Goal: Information Seeking & Learning: Learn about a topic

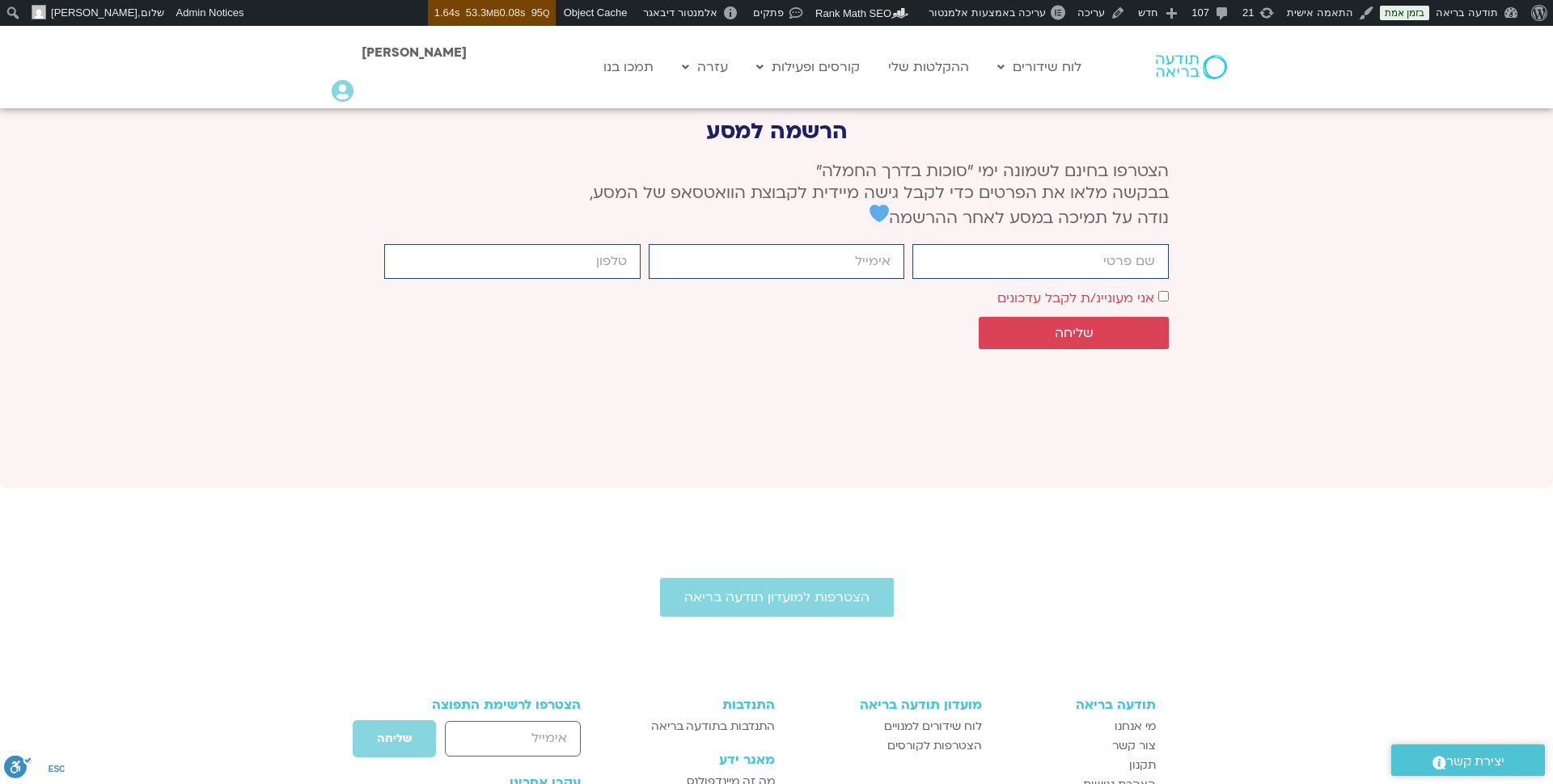
scroll to position [6165, 0]
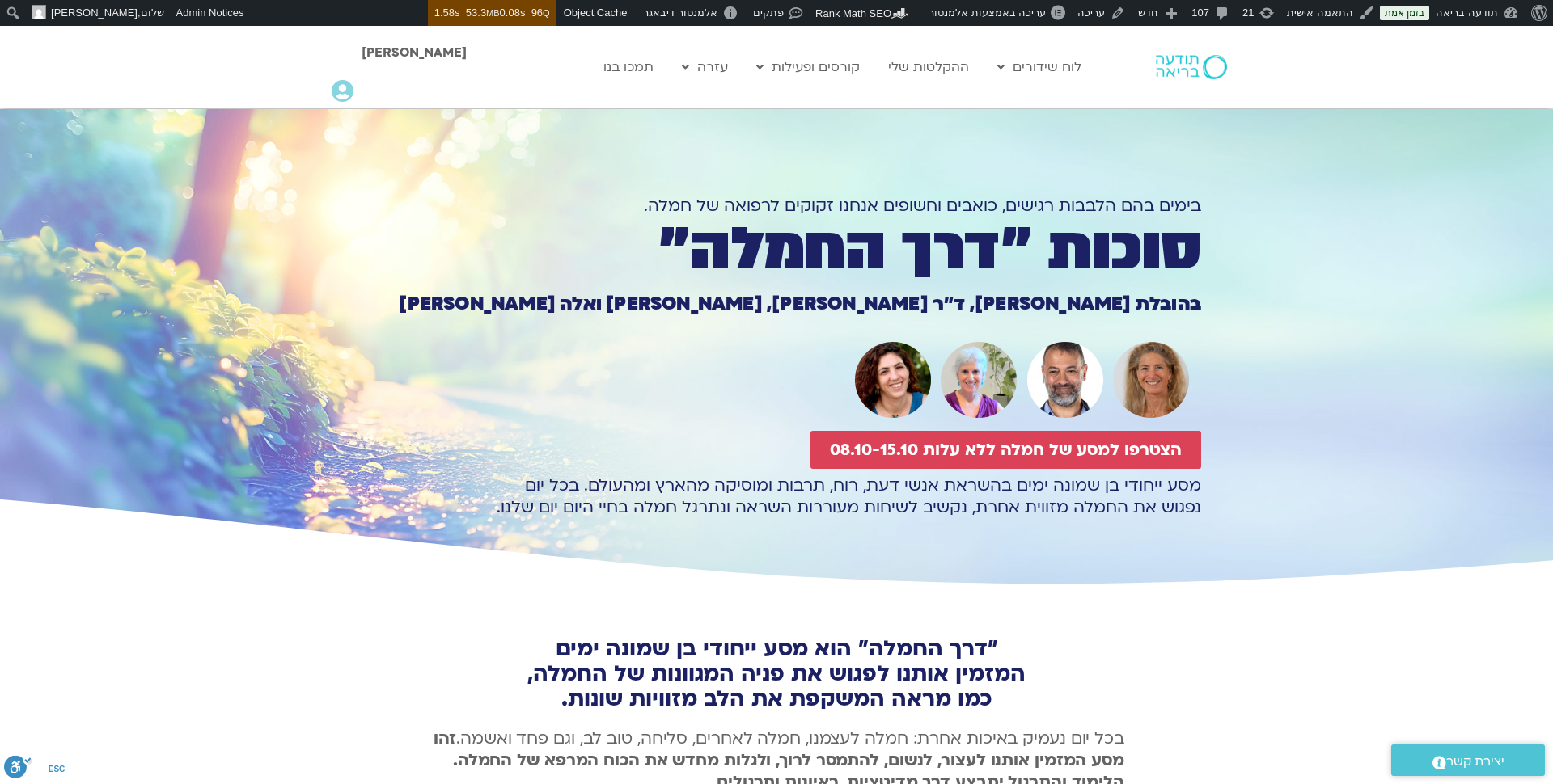
click at [1192, 62] on img at bounding box center [1192, 67] width 72 height 24
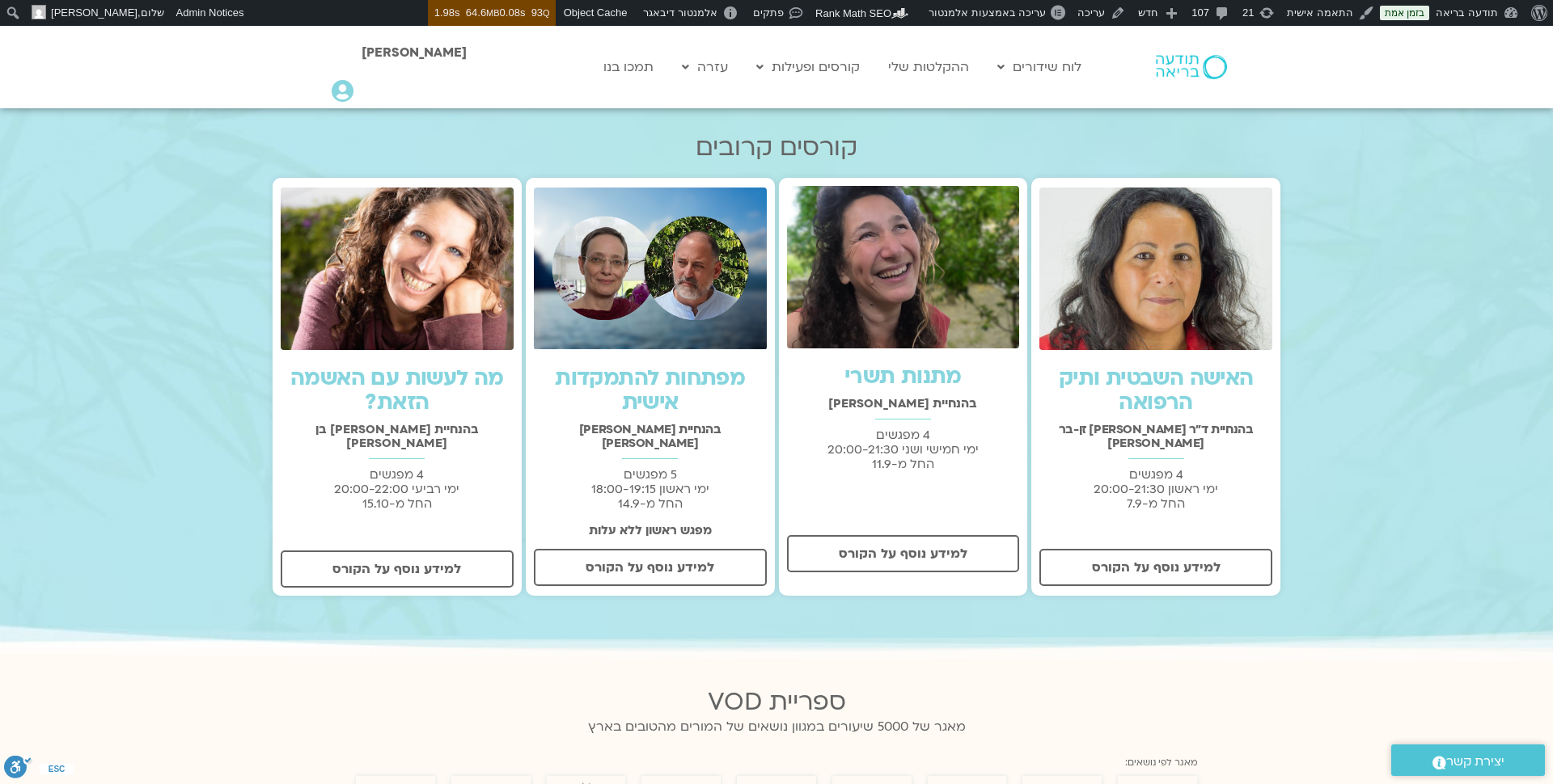
scroll to position [494, 0]
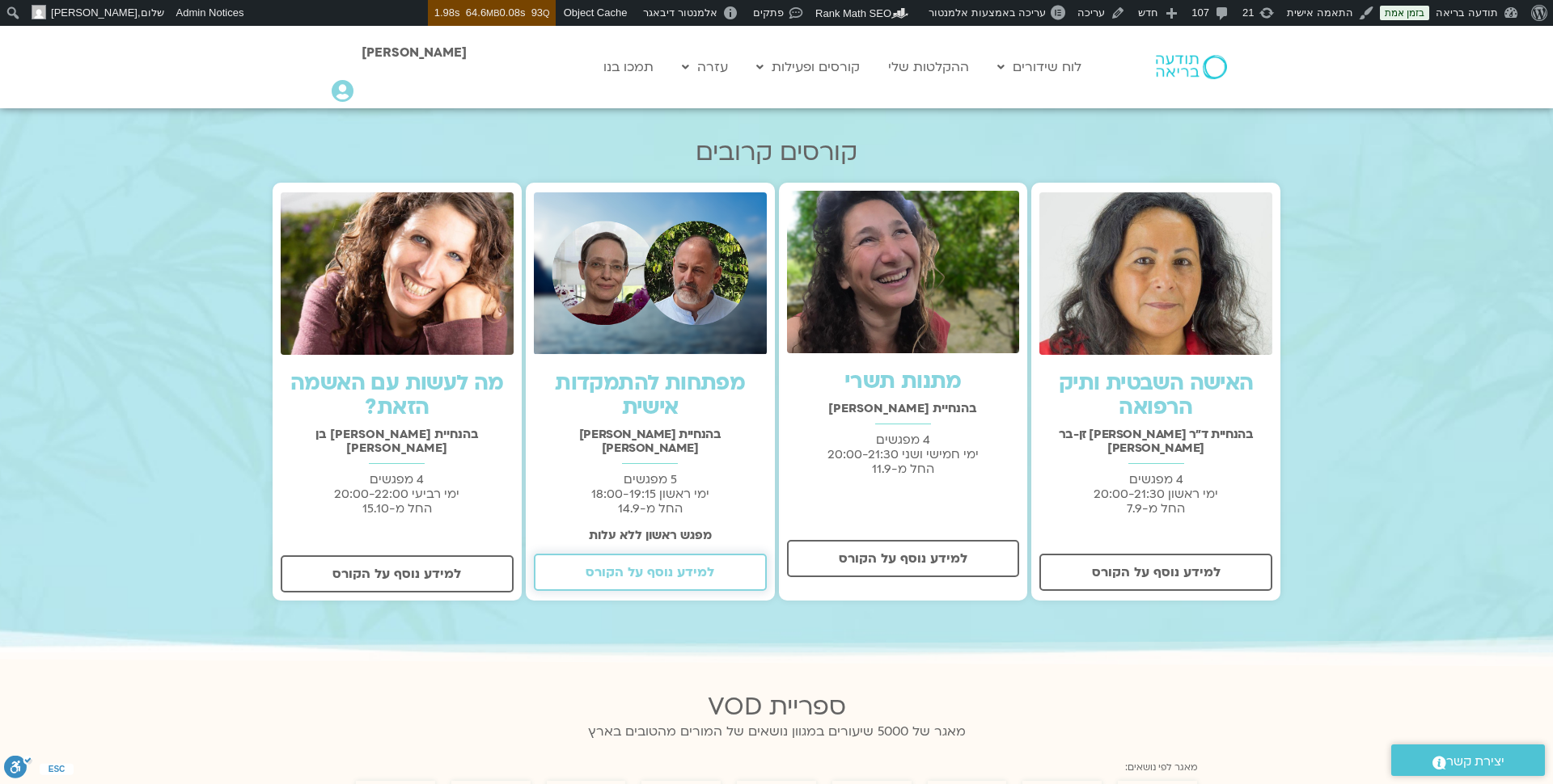
click at [665, 565] on span "למידע נוסף על הקורס" at bounding box center [650, 572] width 128 height 14
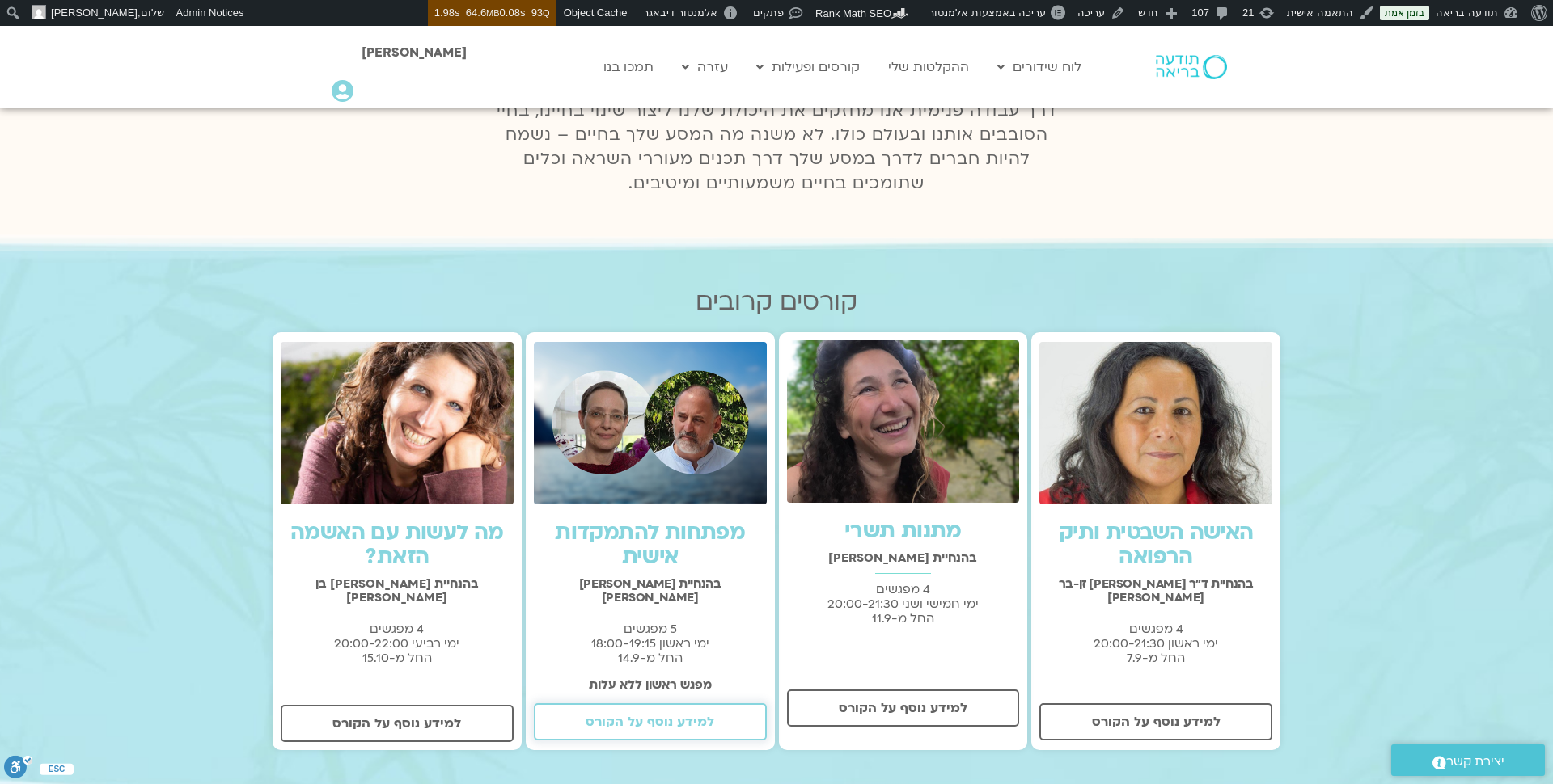
scroll to position [232, 0]
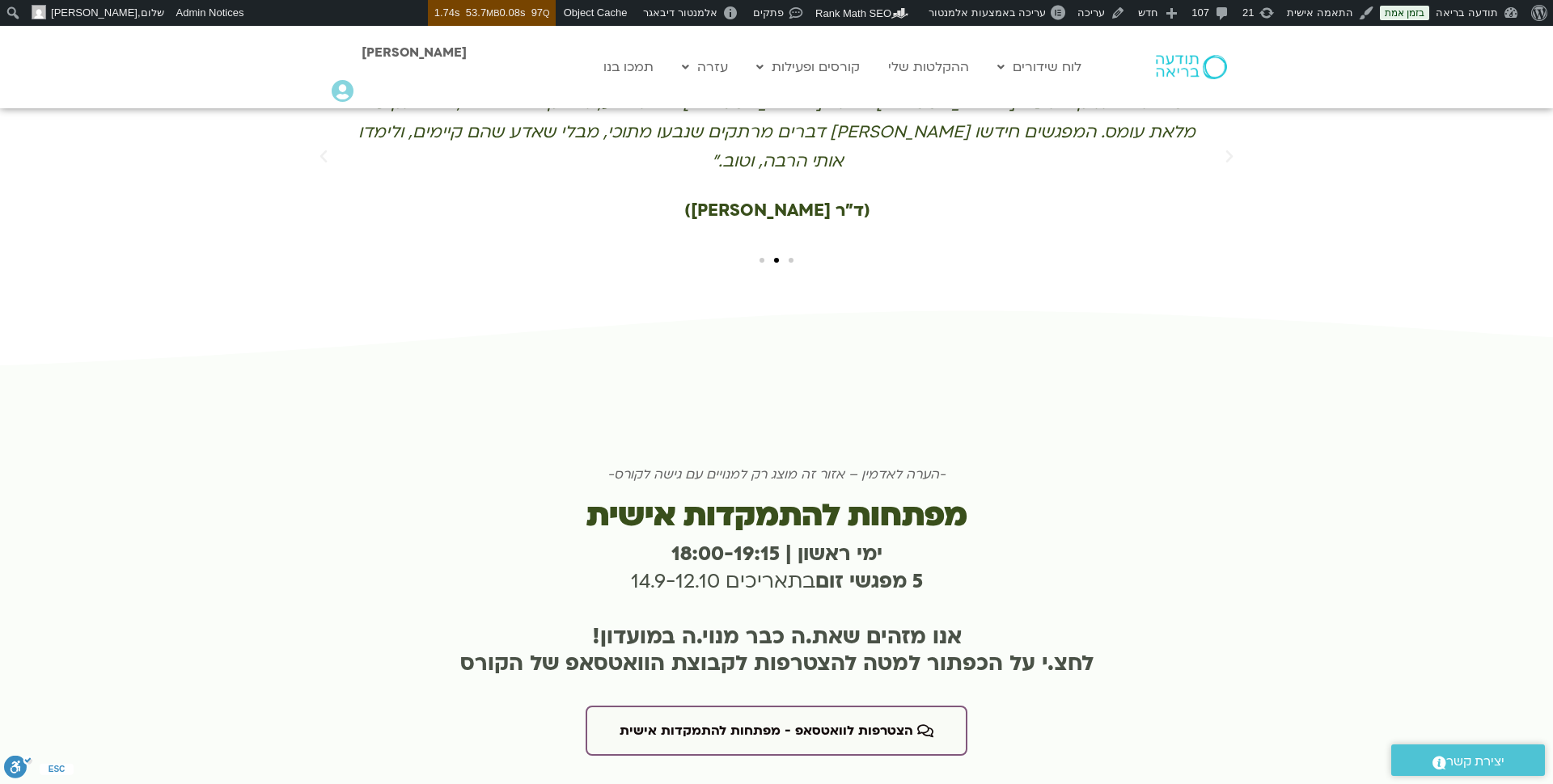
scroll to position [3892, 0]
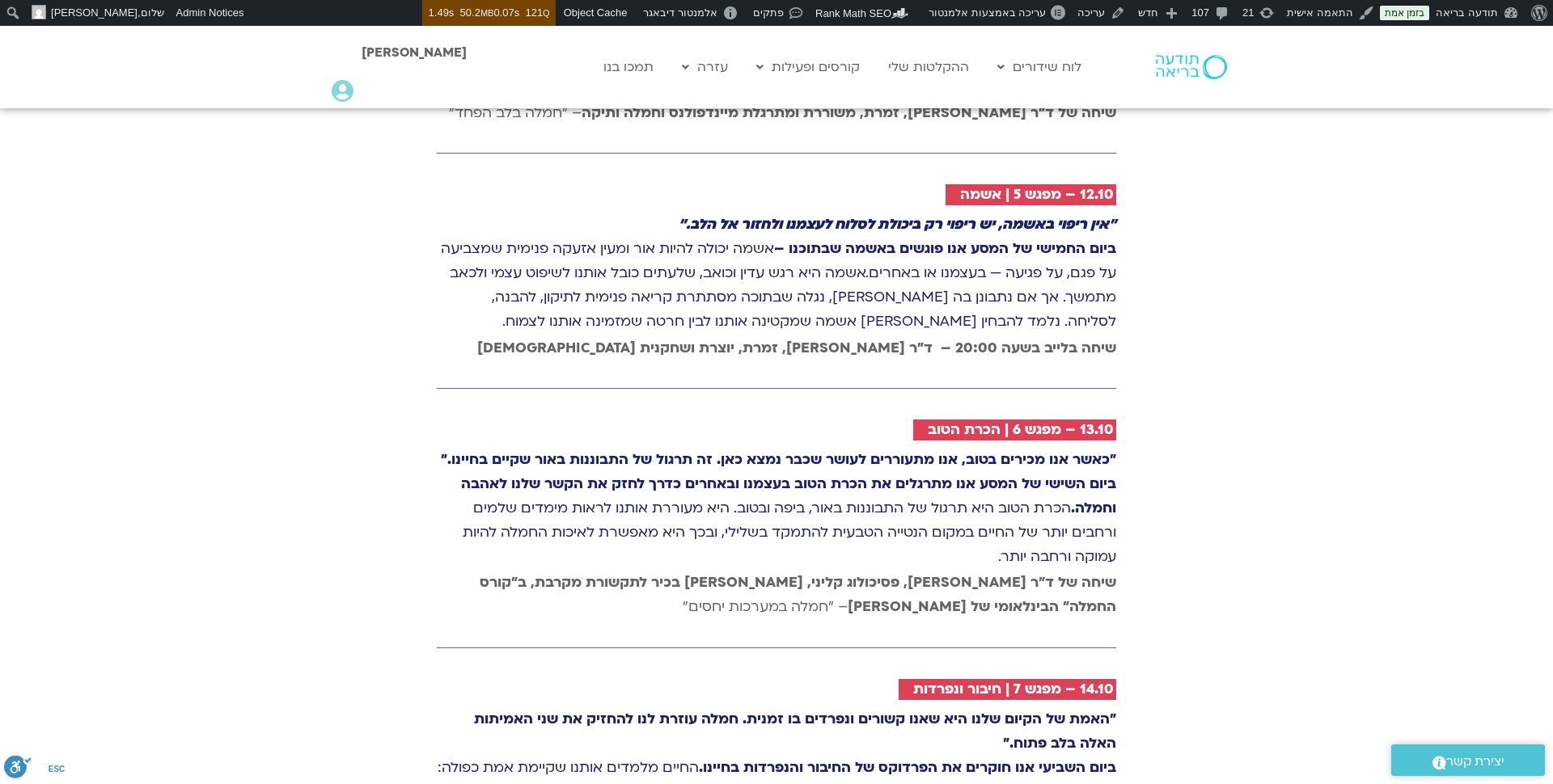
scroll to position [3352, 0]
